Goal: Transaction & Acquisition: Purchase product/service

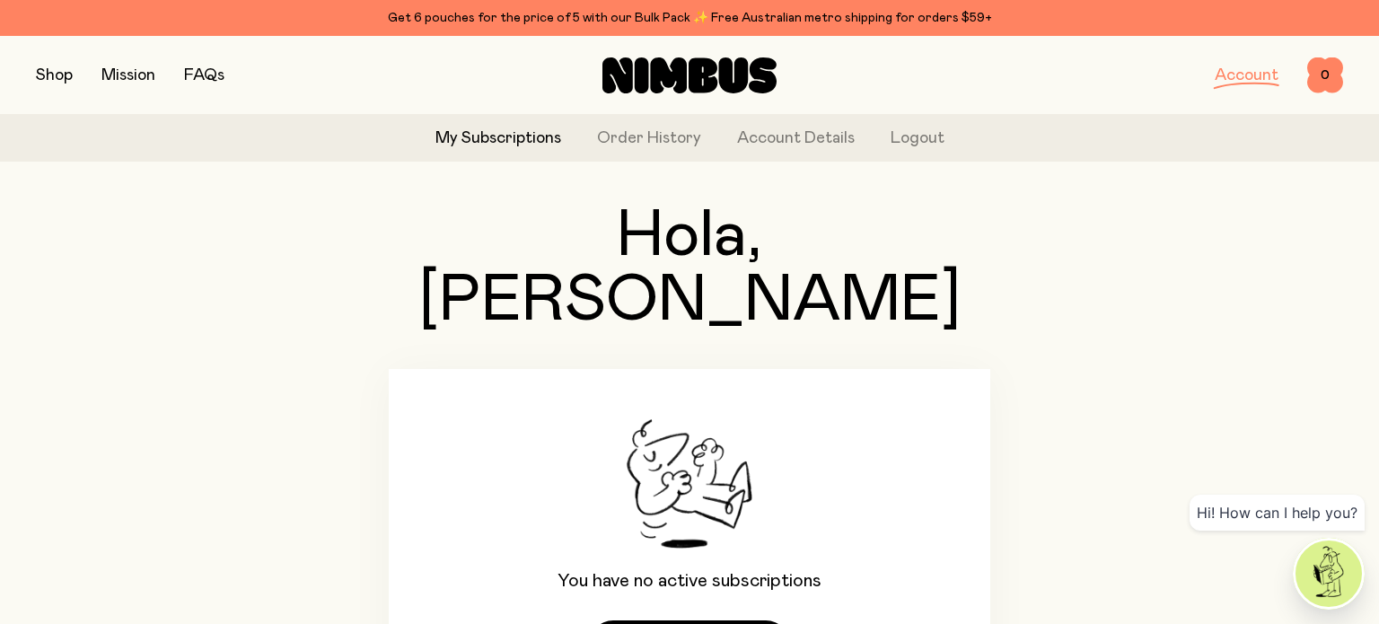
scroll to position [147, 0]
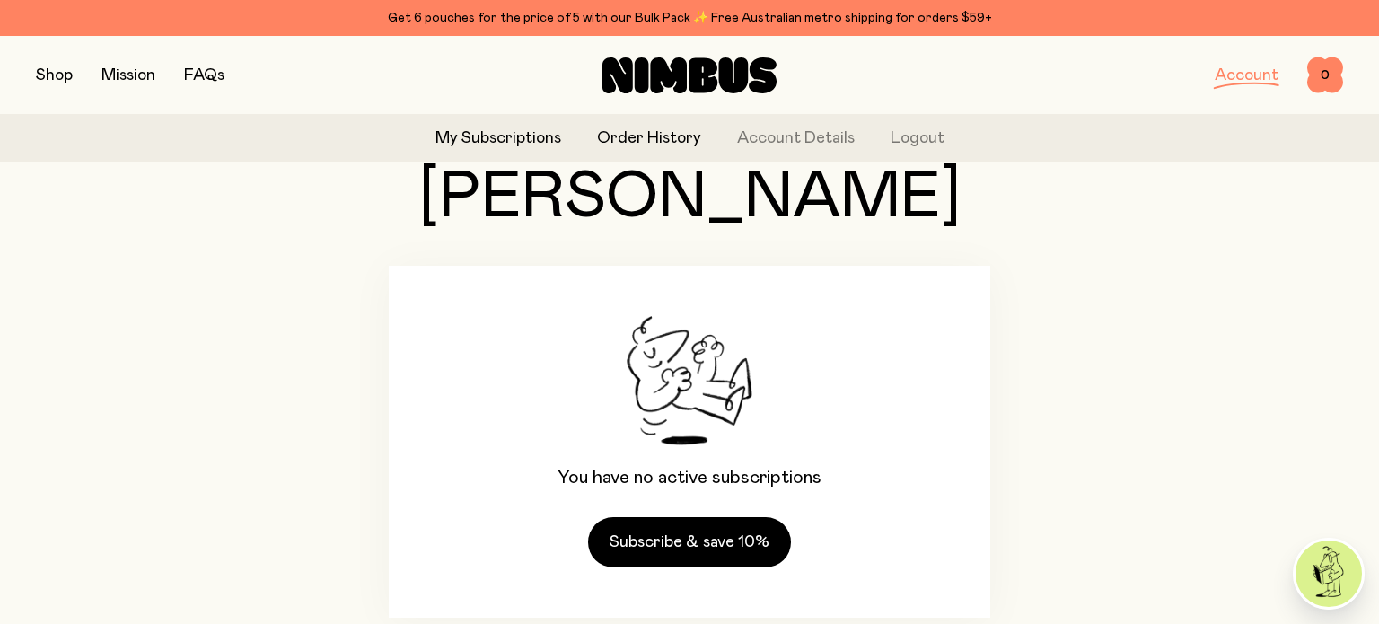
click at [670, 140] on link "Order History" at bounding box center [649, 139] width 104 height 24
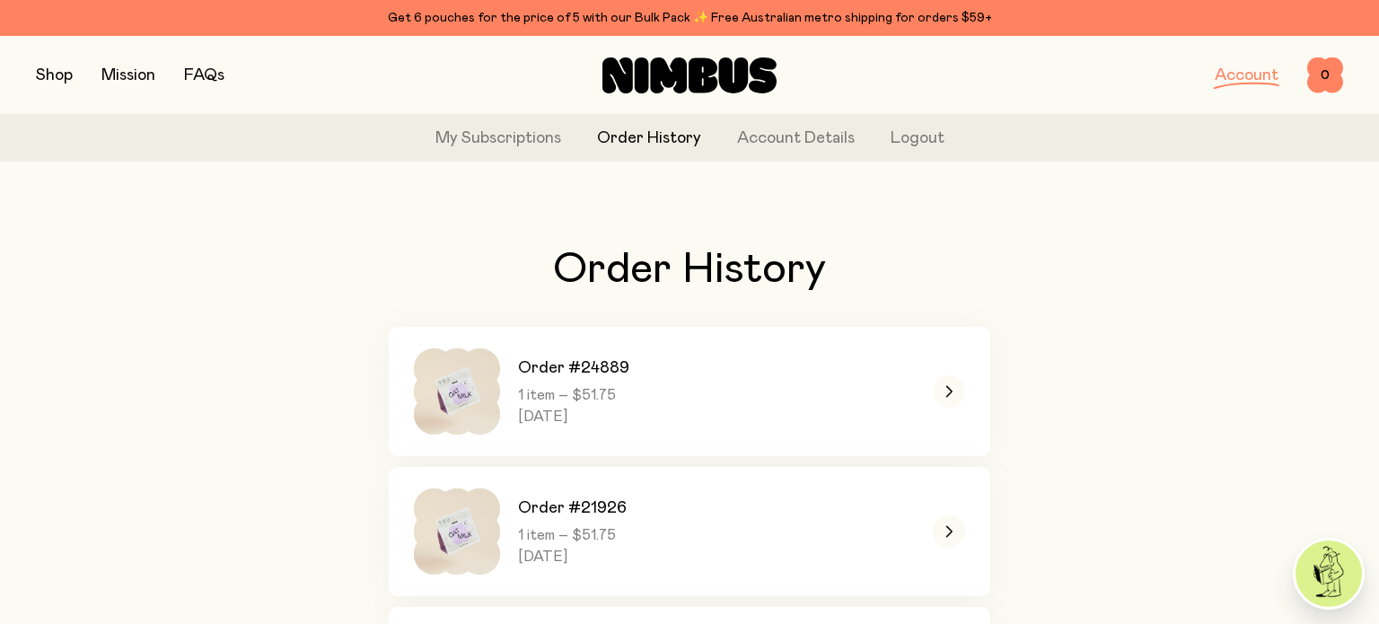
click at [48, 70] on button "button" at bounding box center [54, 75] width 37 height 25
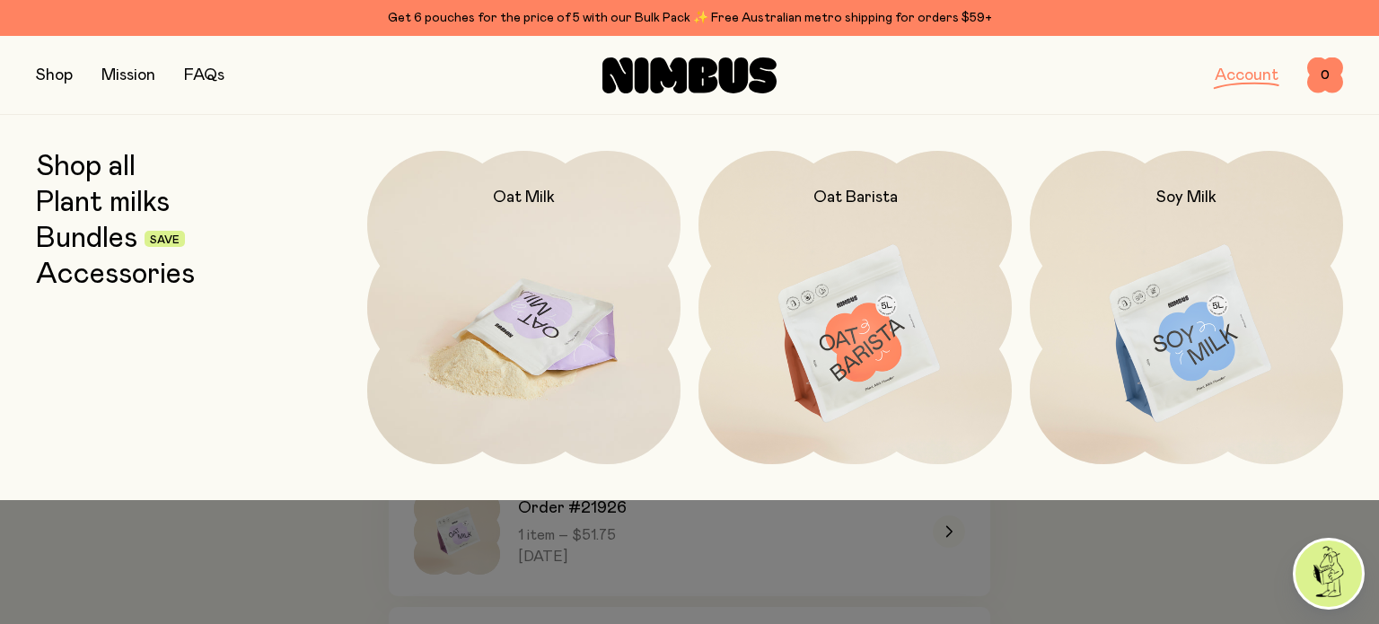
click at [538, 300] on img at bounding box center [523, 335] width 313 height 368
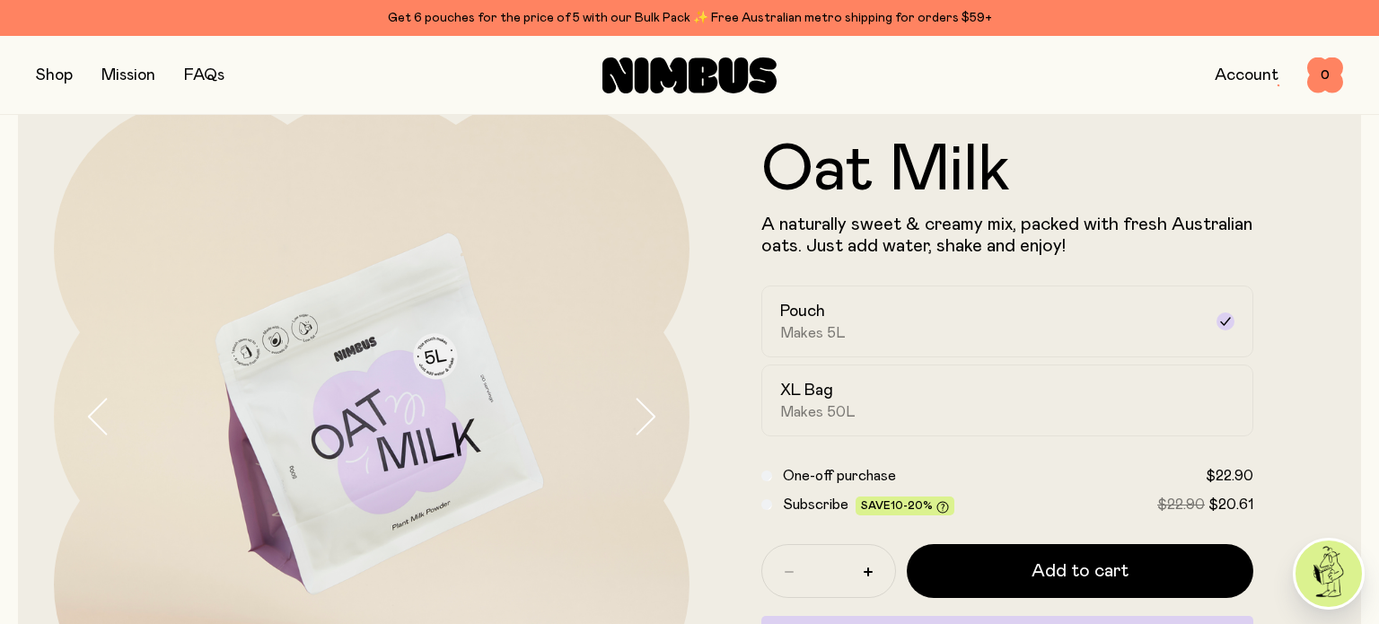
scroll to position [128, 0]
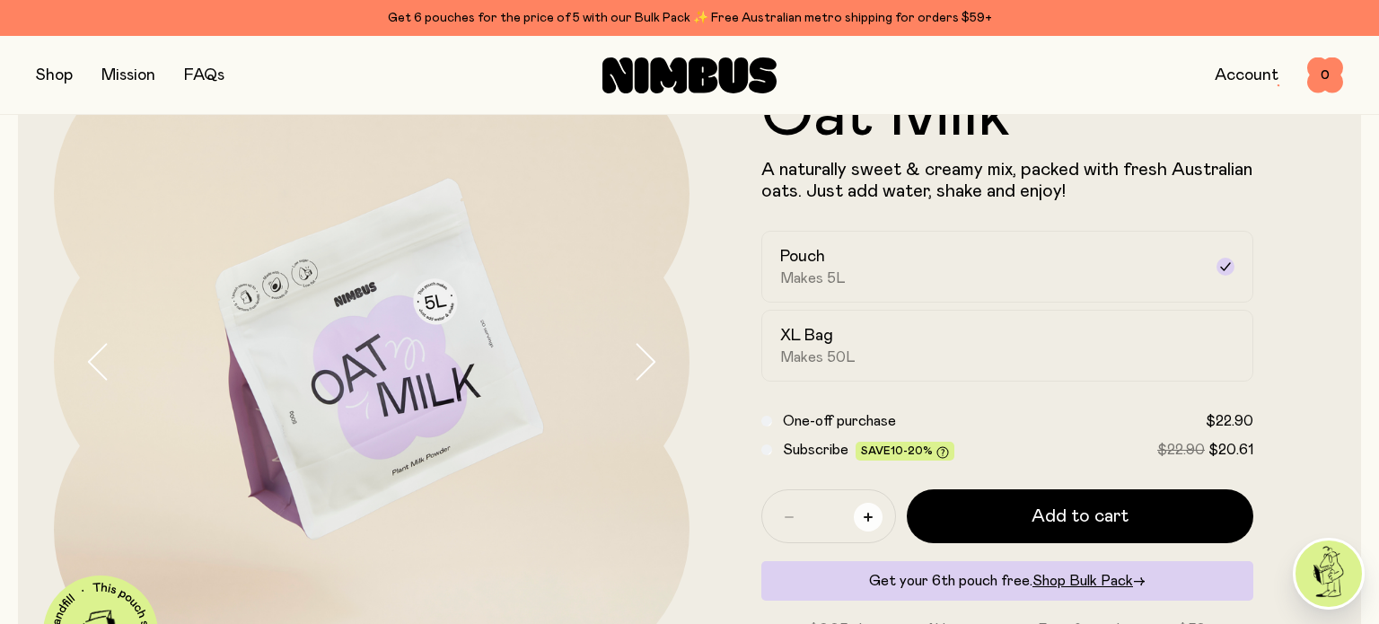
click at [869, 516] on icon "button" at bounding box center [868, 517] width 9 height 9
type input "*"
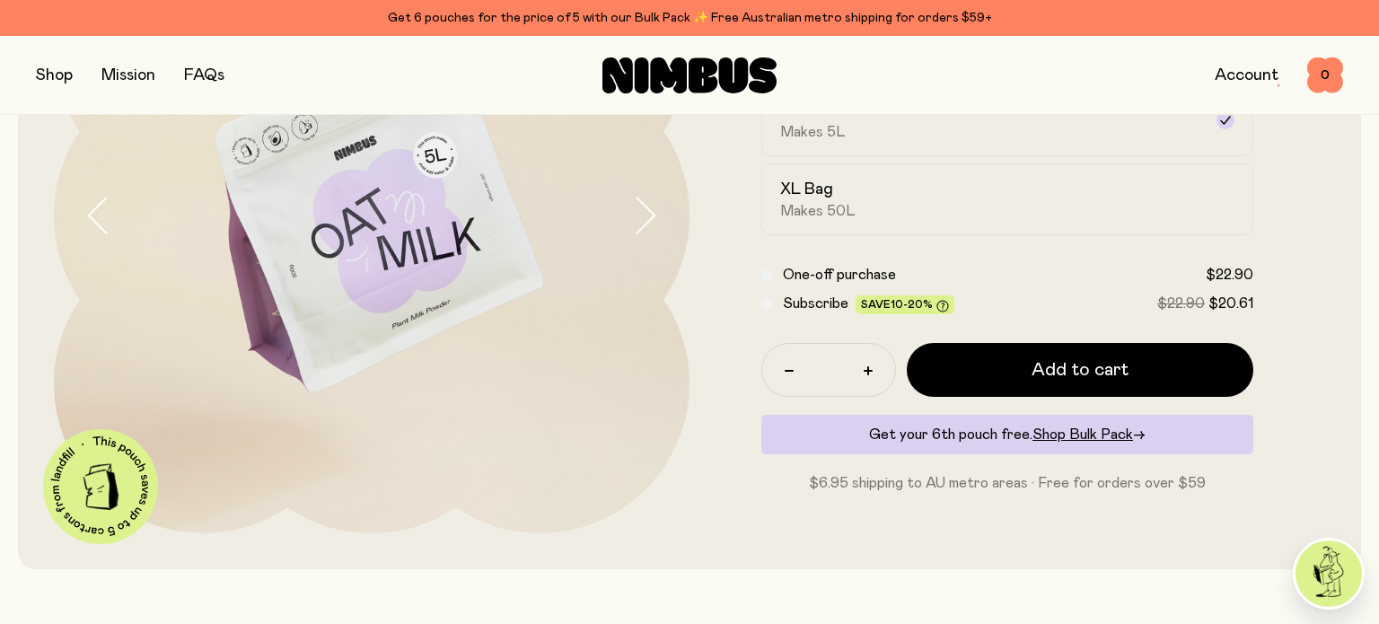
scroll to position [289, 0]
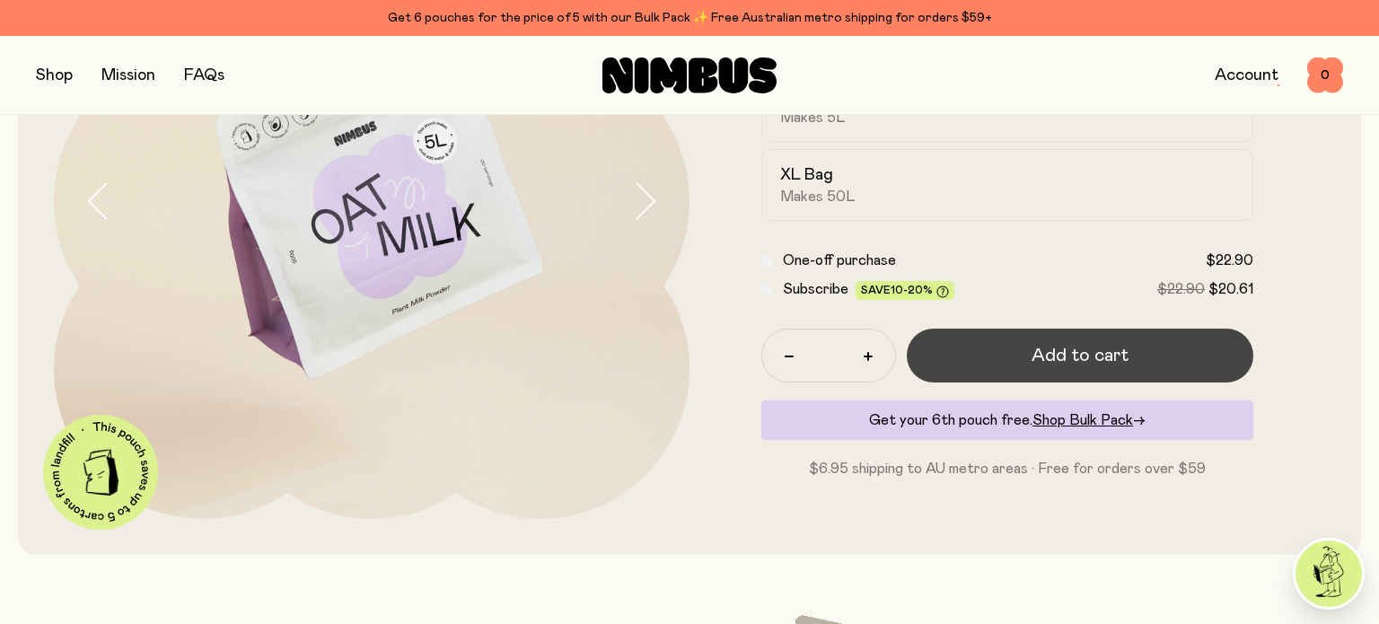
click at [1072, 362] on span "Add to cart" at bounding box center [1080, 355] width 97 height 25
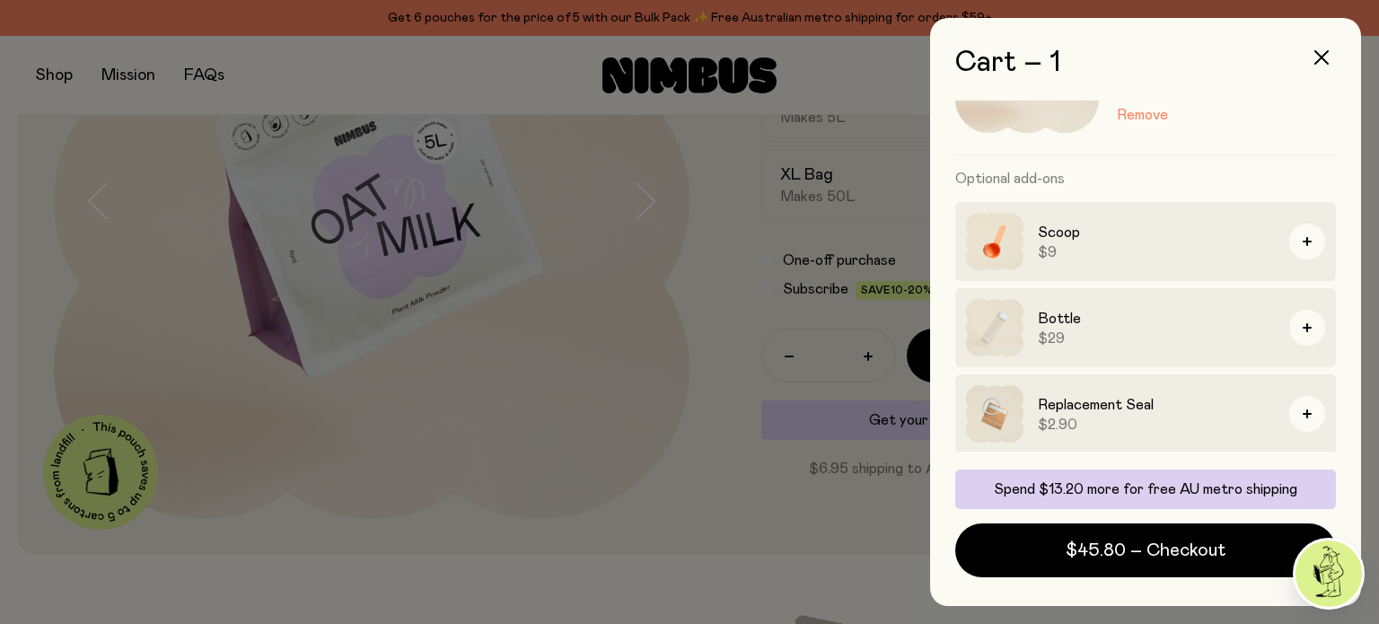
scroll to position [134, 0]
